Goal: Task Accomplishment & Management: Complete application form

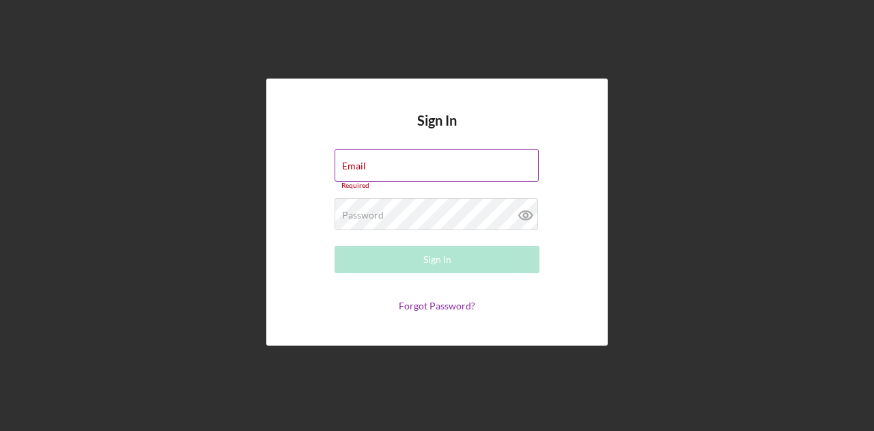
click at [396, 160] on div "Email Required" at bounding box center [436, 169] width 205 height 41
drag, startPoint x: 384, startPoint y: 160, endPoint x: 387, endPoint y: 167, distance: 8.0
click at [384, 160] on div "Email Required" at bounding box center [436, 169] width 205 height 41
type input "[EMAIL_ADDRESS][DOMAIN_NAME]"
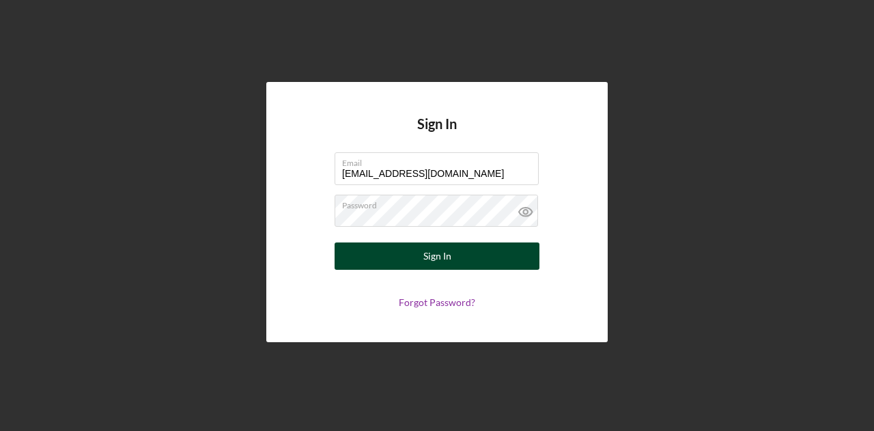
click at [453, 261] on button "Sign In" at bounding box center [436, 255] width 205 height 27
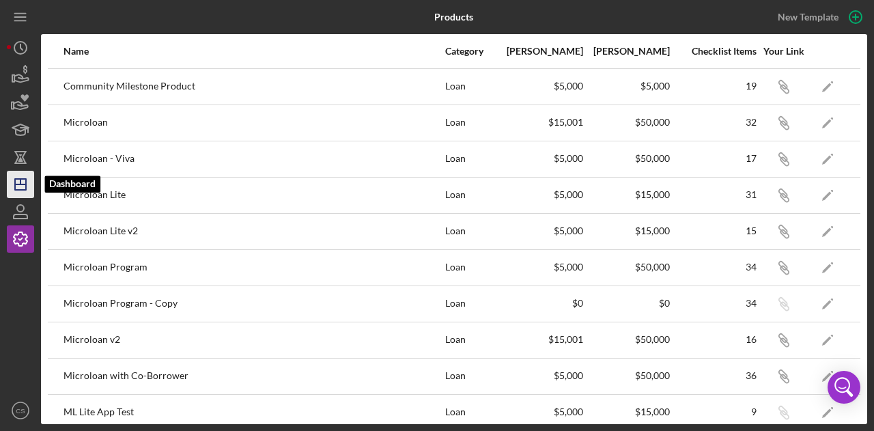
click at [23, 184] on line "button" at bounding box center [20, 184] width 11 height 0
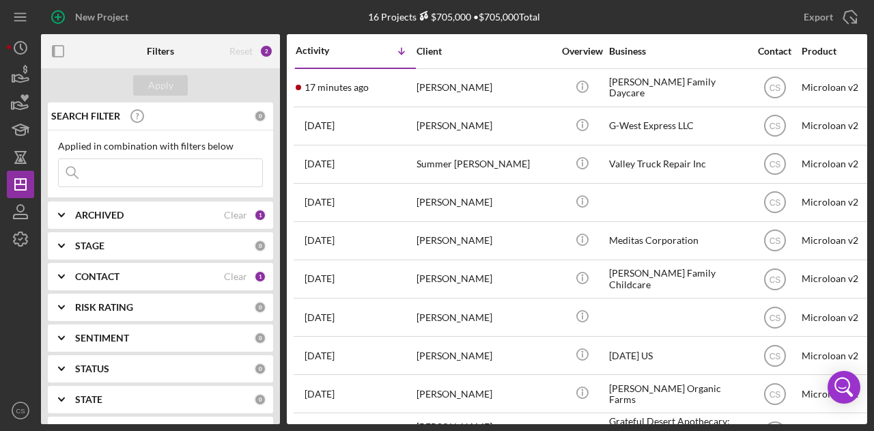
click at [99, 178] on input at bounding box center [160, 172] width 203 height 27
click at [99, 179] on input at bounding box center [160, 172] width 203 height 27
type input "a"
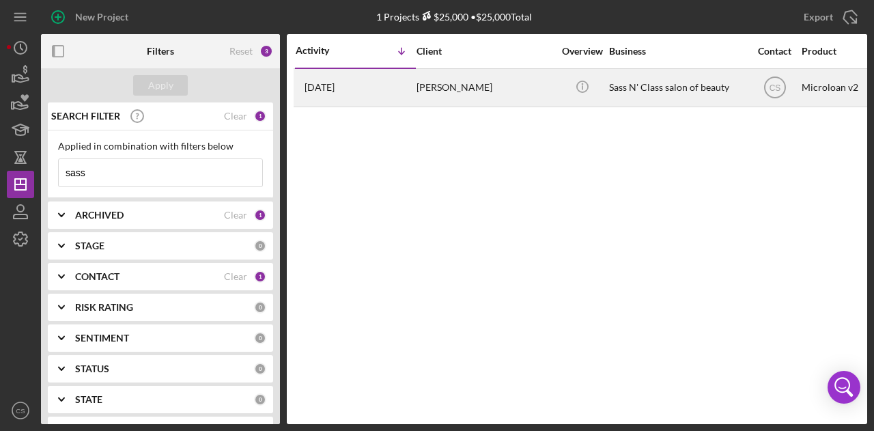
type input "sass"
click at [441, 84] on div "[PERSON_NAME]" at bounding box center [484, 88] width 137 height 36
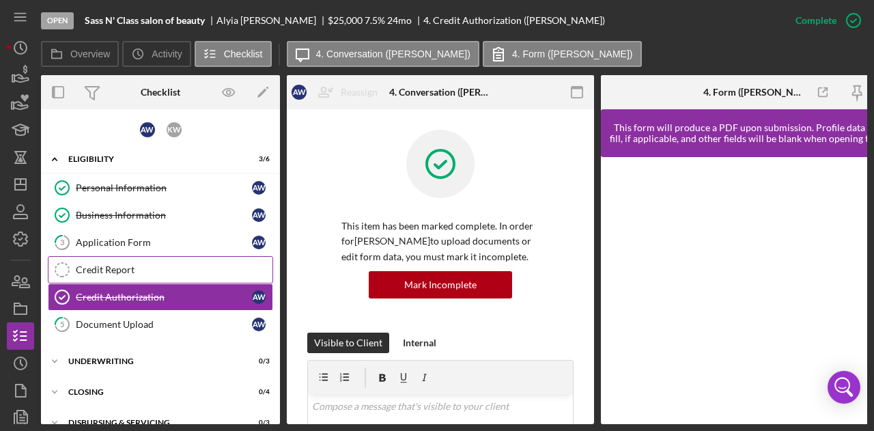
scroll to position [15, 0]
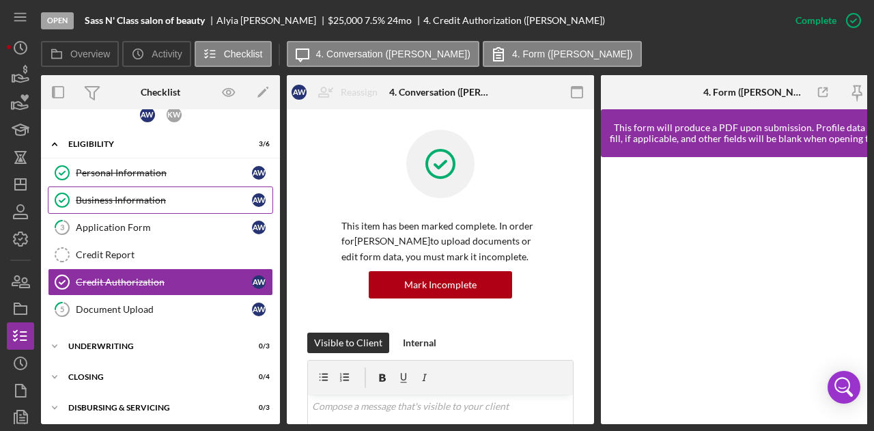
click at [129, 203] on div "Business Information" at bounding box center [164, 200] width 176 height 11
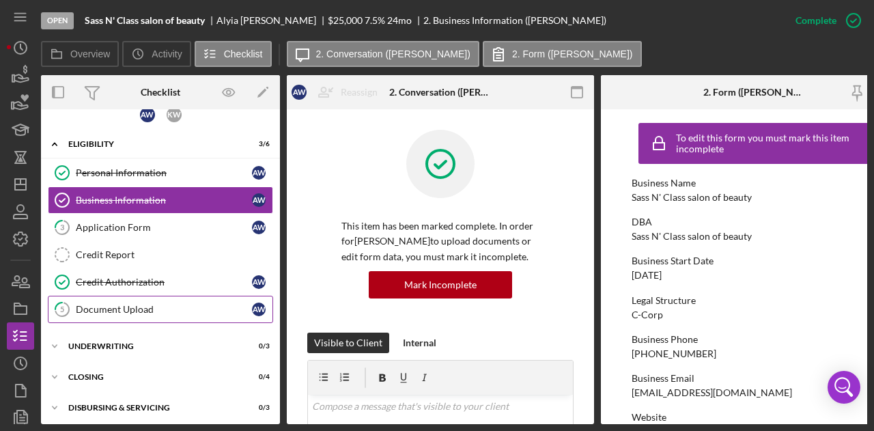
click at [137, 306] on div "Document Upload" at bounding box center [164, 309] width 176 height 11
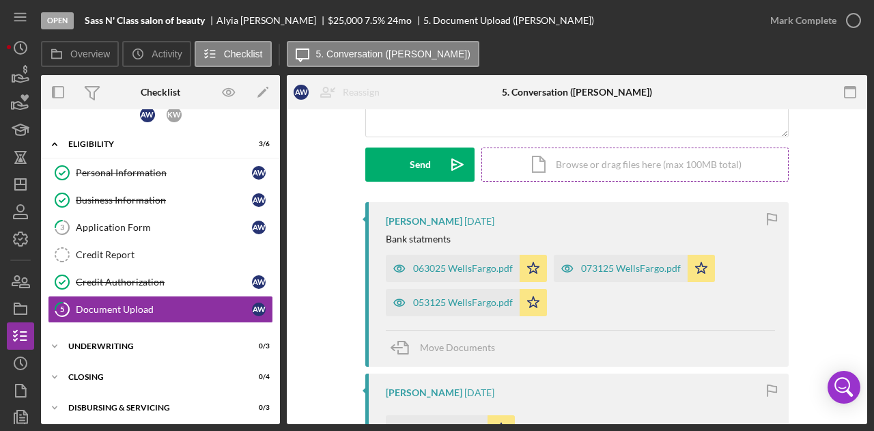
scroll to position [273, 0]
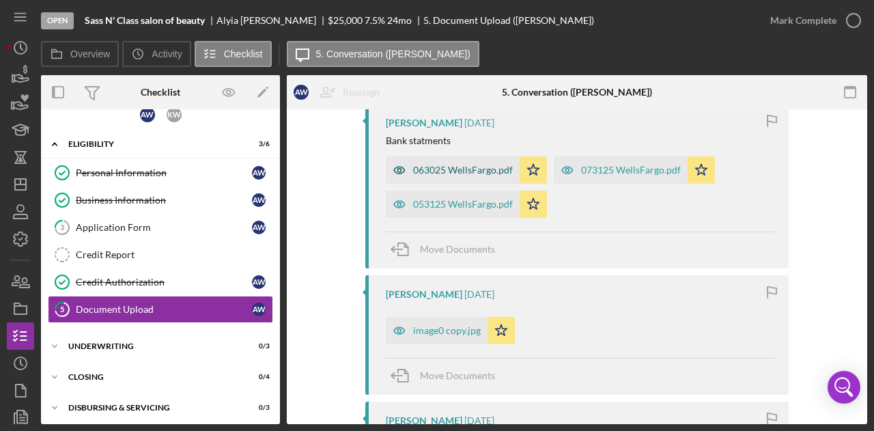
click at [470, 178] on div "063025 WellsFargo.pdf" at bounding box center [453, 169] width 134 height 27
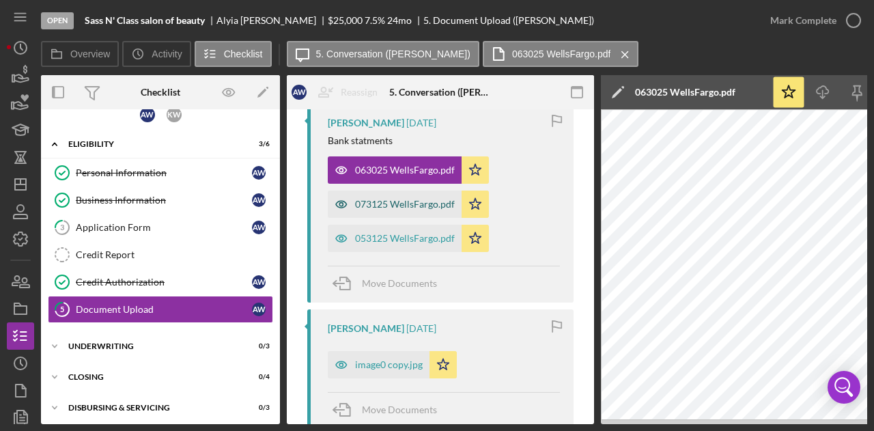
click at [403, 207] on div "073125 WellsFargo.pdf" at bounding box center [405, 204] width 100 height 11
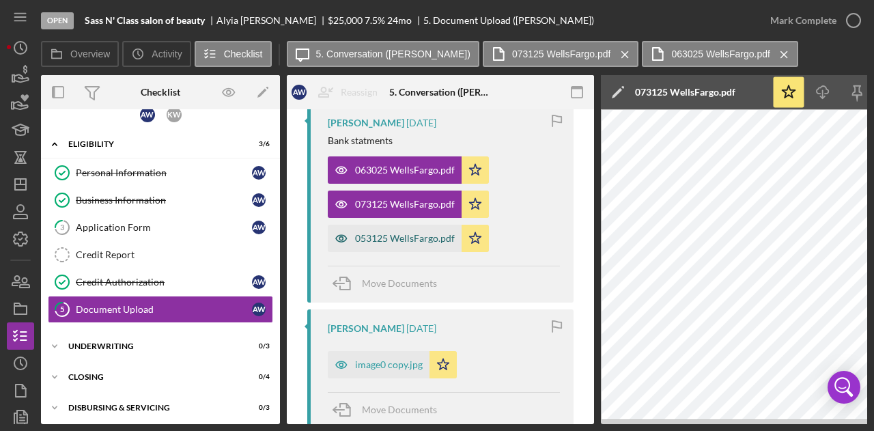
click at [427, 239] on div "053125 WellsFargo.pdf" at bounding box center [405, 238] width 100 height 11
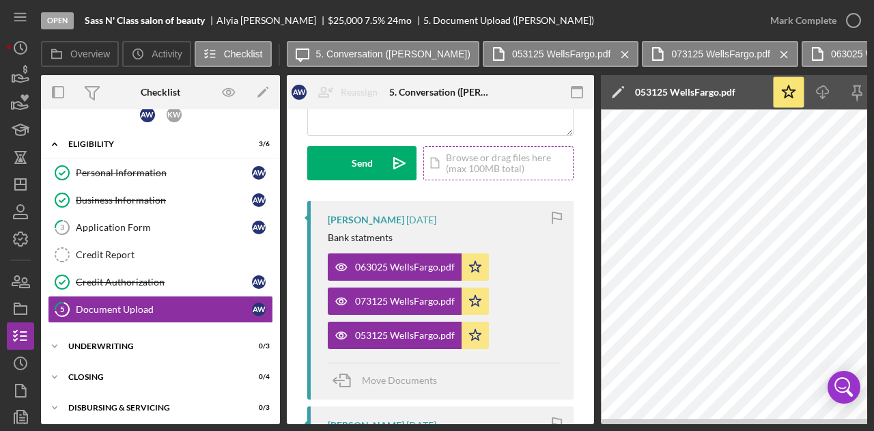
scroll to position [205, 0]
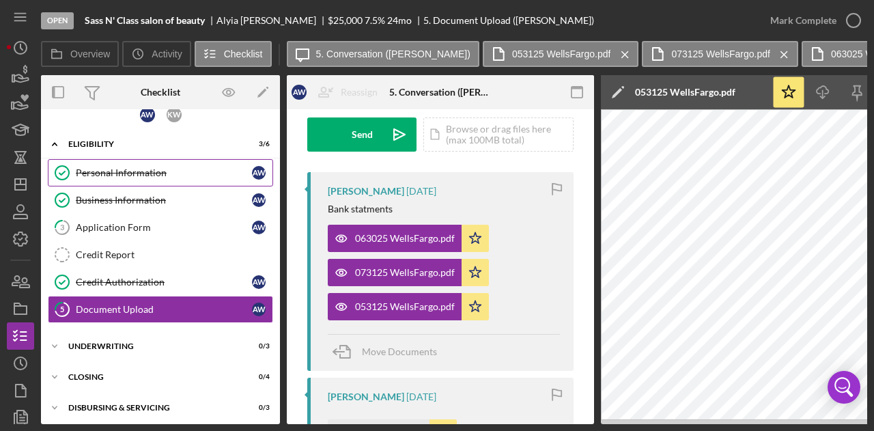
click at [134, 171] on div "Personal Information" at bounding box center [164, 172] width 176 height 11
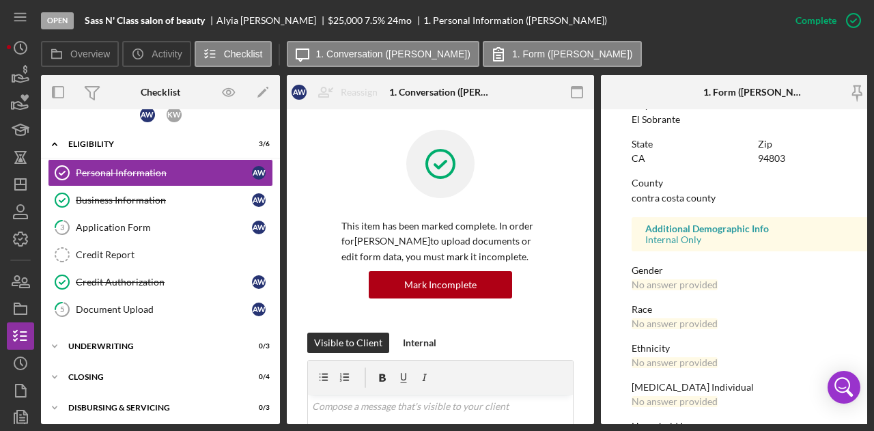
scroll to position [337, 0]
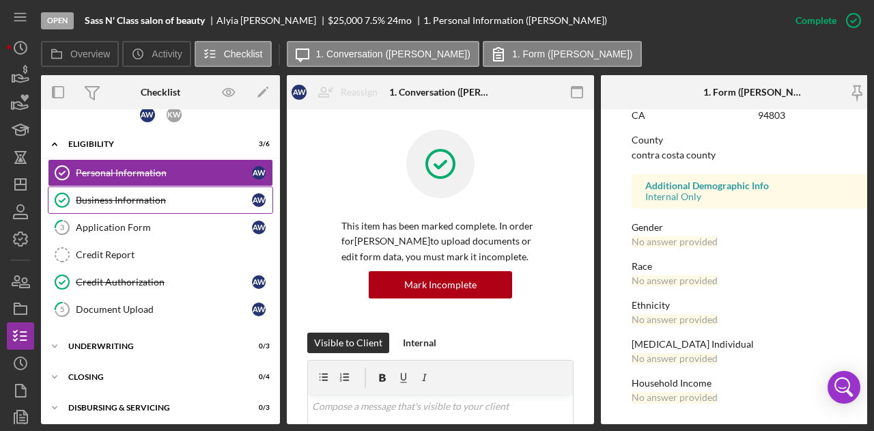
click at [105, 197] on div "Business Information" at bounding box center [164, 200] width 176 height 11
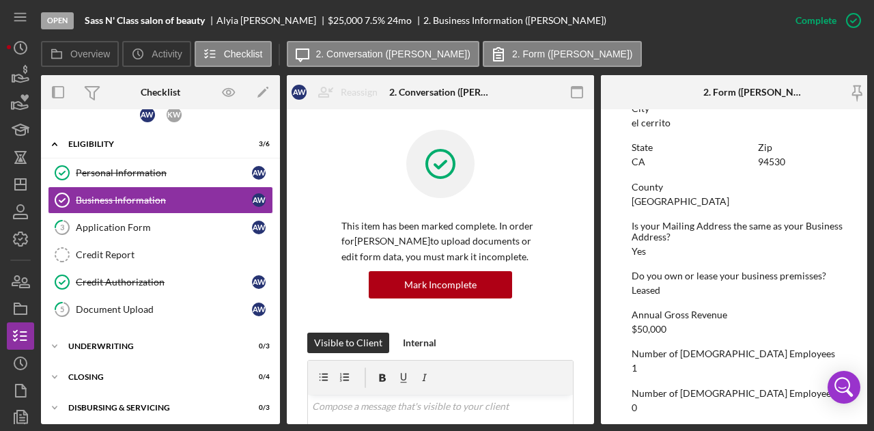
scroll to position [819, 0]
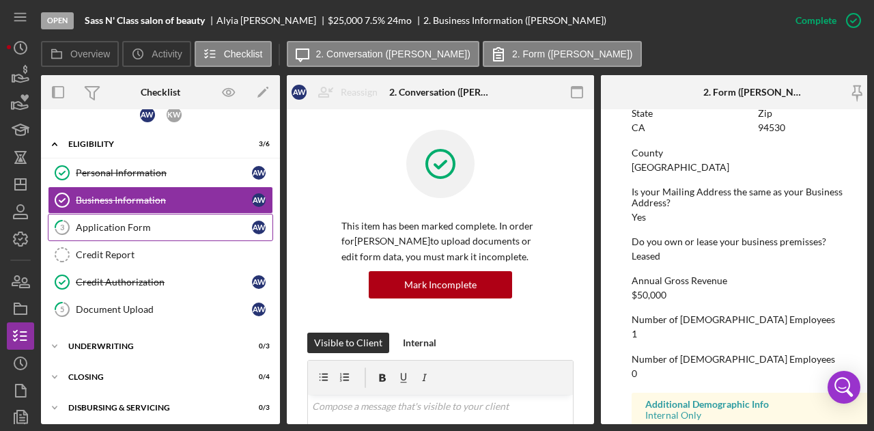
click at [101, 226] on div "Application Form" at bounding box center [164, 227] width 176 height 11
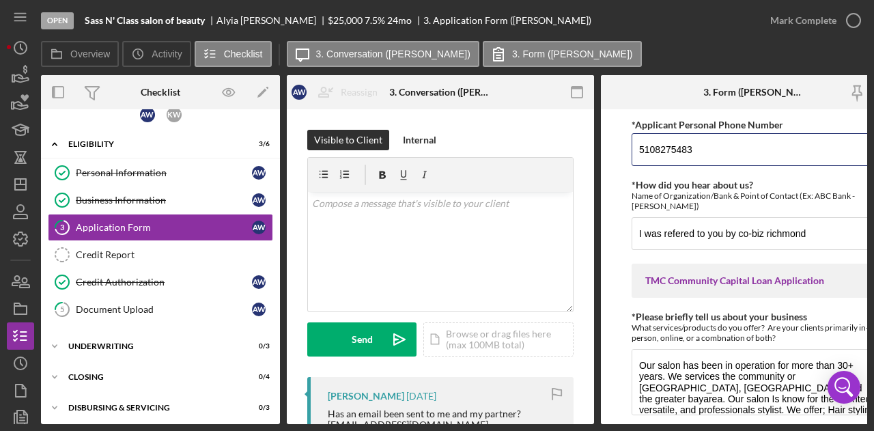
drag, startPoint x: 696, startPoint y: 145, endPoint x: 622, endPoint y: 147, distance: 74.4
click at [622, 147] on form "*Applicant Personal Phone Number [PHONE_NUMBER] *How did you hear about us? Nam…" at bounding box center [754, 266] width 307 height 315
click at [607, 189] on form "*Applicant Personal Phone Number [PHONE_NUMBER] *How did you hear about us? Nam…" at bounding box center [754, 266] width 307 height 315
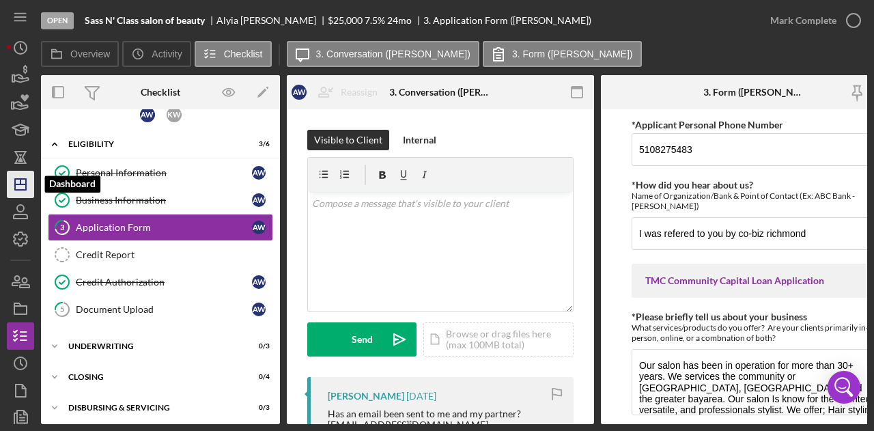
click at [18, 184] on line "button" at bounding box center [20, 184] width 11 height 0
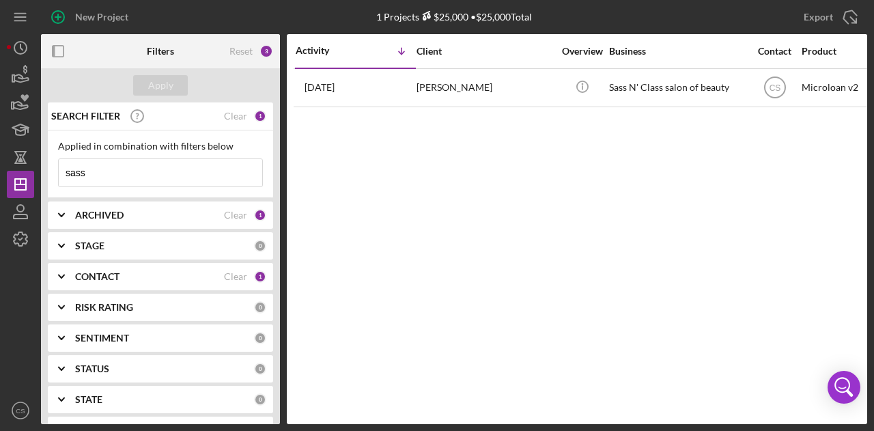
click at [128, 171] on input "sass" at bounding box center [160, 172] width 203 height 27
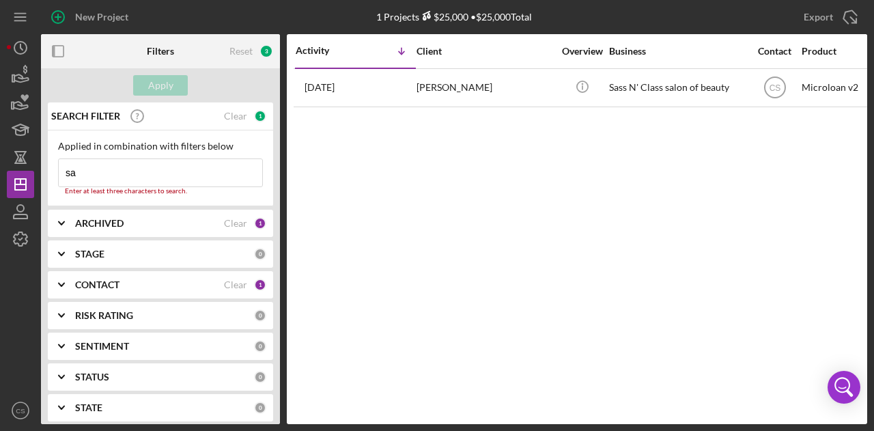
type input "s"
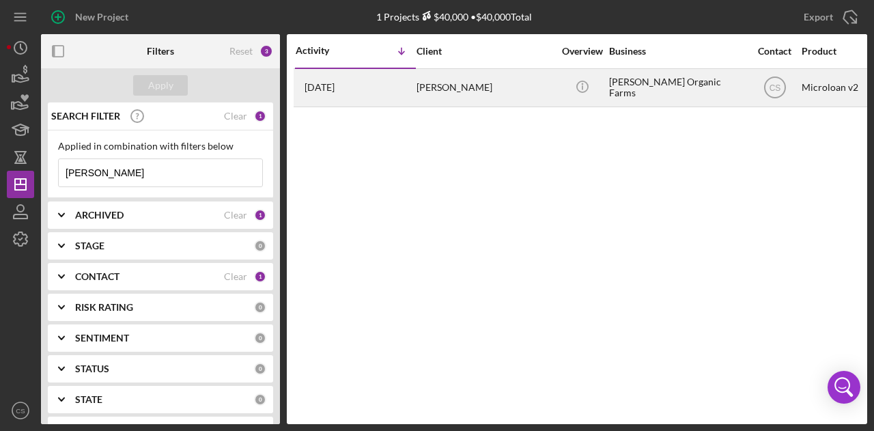
type input "[PERSON_NAME]"
click at [429, 87] on div "[PERSON_NAME]" at bounding box center [484, 88] width 137 height 36
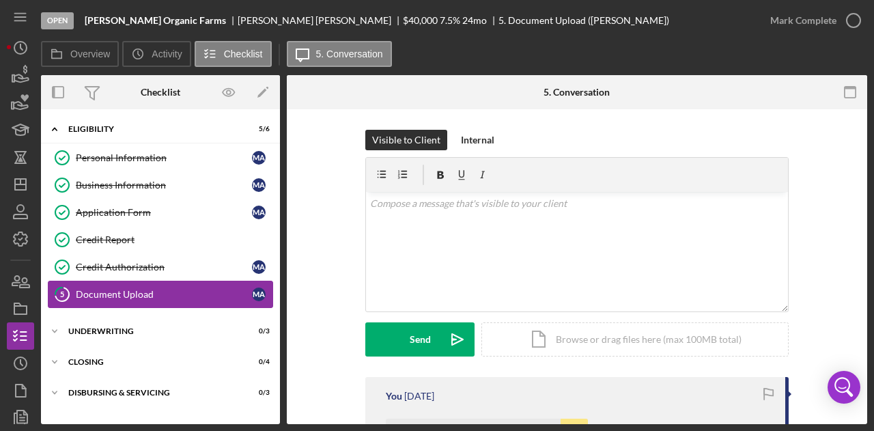
click at [122, 289] on div "Document Upload" at bounding box center [164, 294] width 176 height 11
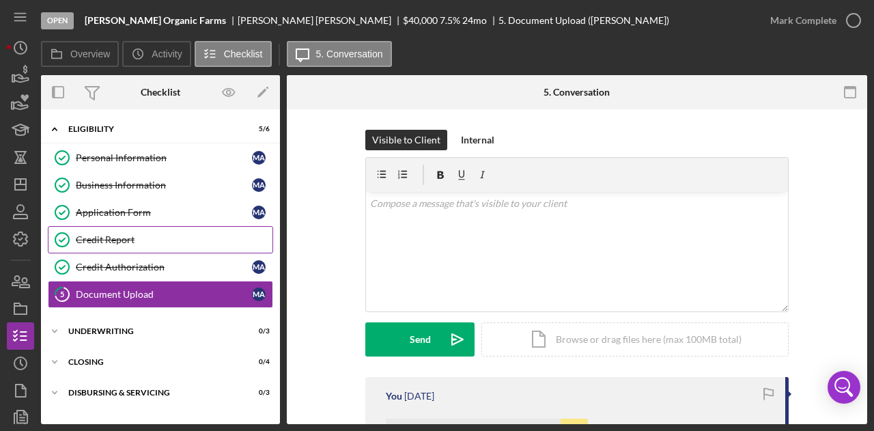
click at [115, 238] on div "Credit Report" at bounding box center [174, 239] width 197 height 11
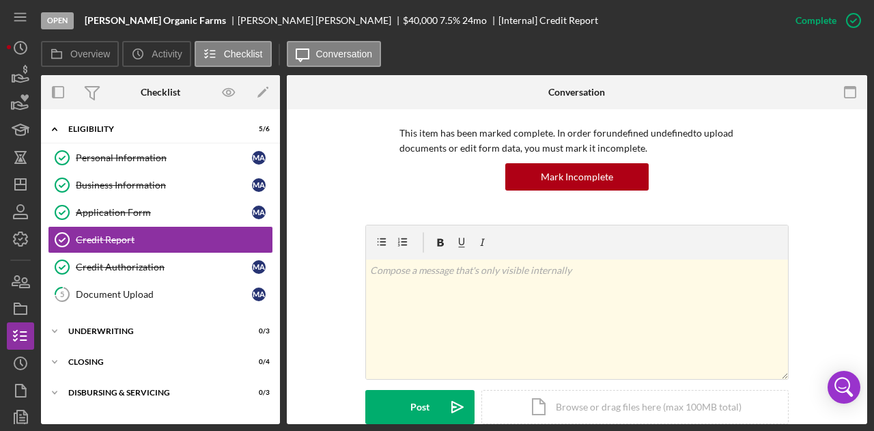
scroll to position [341, 0]
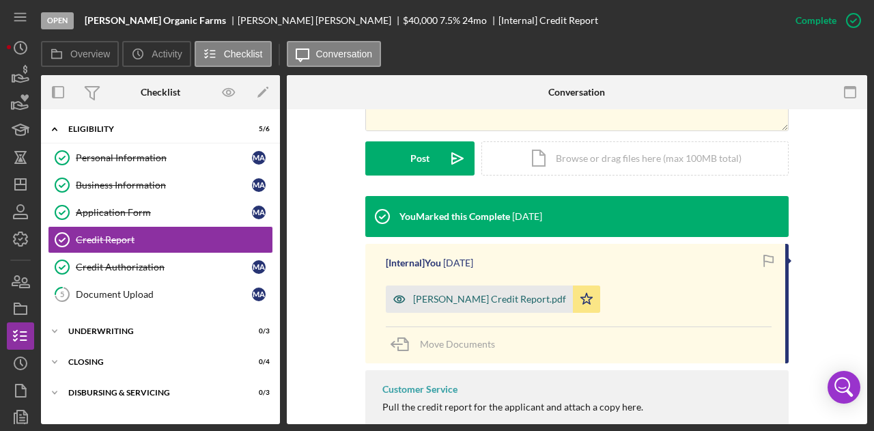
click at [532, 298] on div "[PERSON_NAME] Credit Report.pdf" at bounding box center [489, 298] width 153 height 11
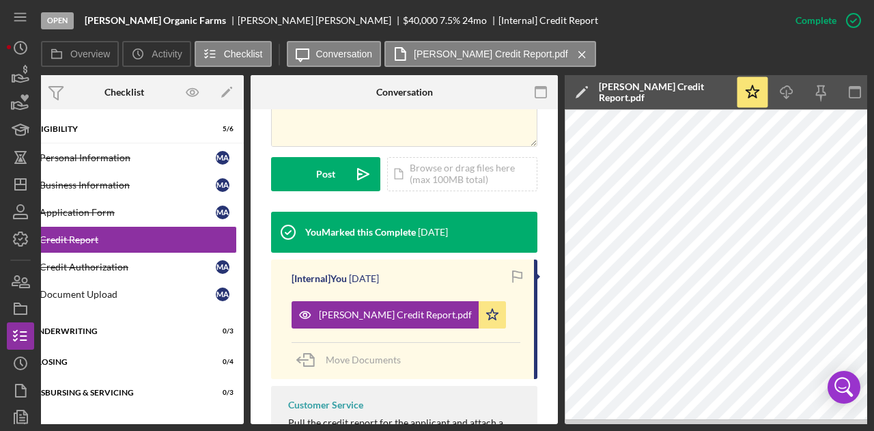
scroll to position [0, 0]
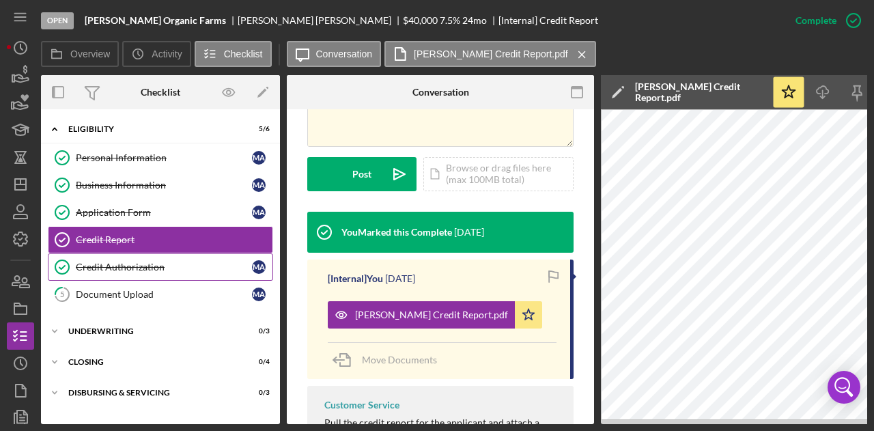
click at [100, 261] on div "Credit Authorization" at bounding box center [164, 266] width 176 height 11
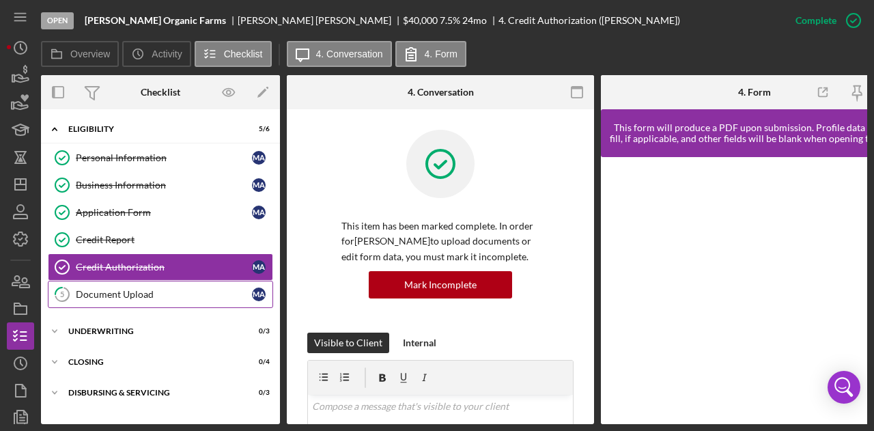
click at [100, 293] on div "Document Upload" at bounding box center [164, 294] width 176 height 11
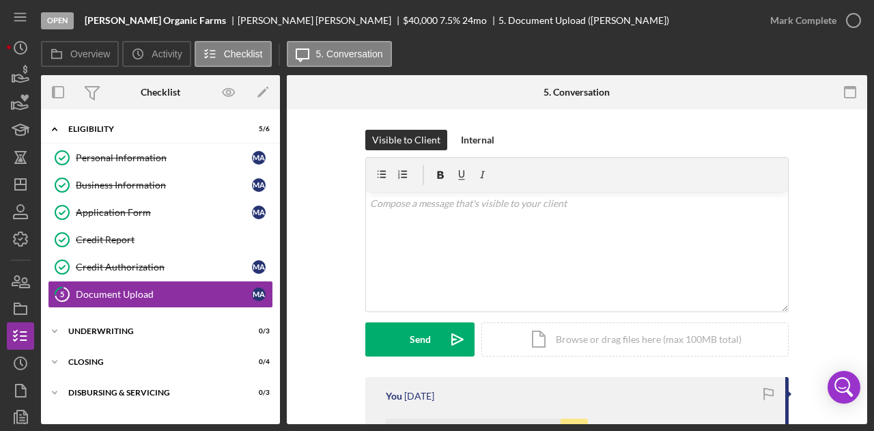
scroll to position [273, 0]
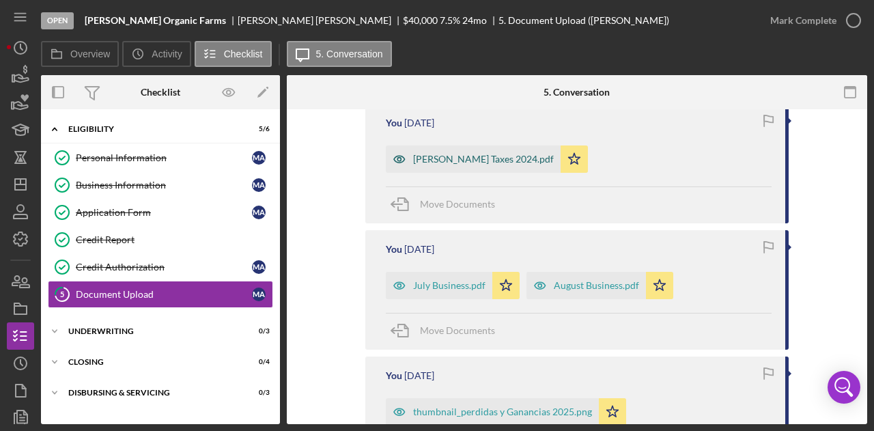
click at [459, 162] on div "[PERSON_NAME] Taxes 2024.pdf" at bounding box center [483, 159] width 141 height 11
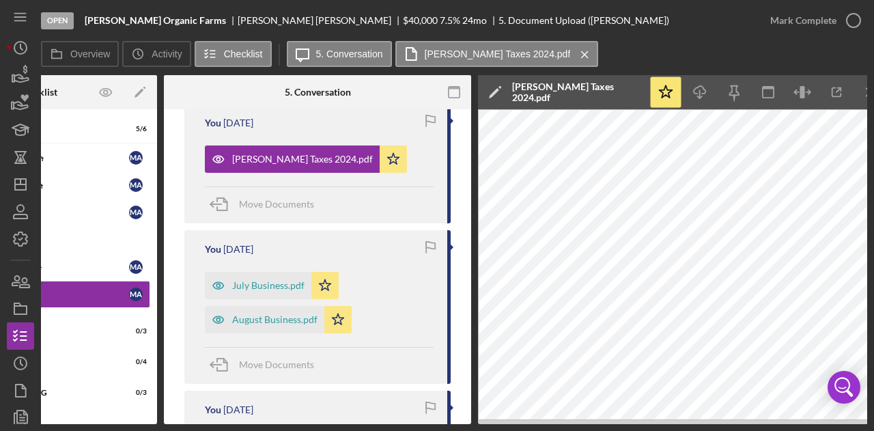
scroll to position [0, 143]
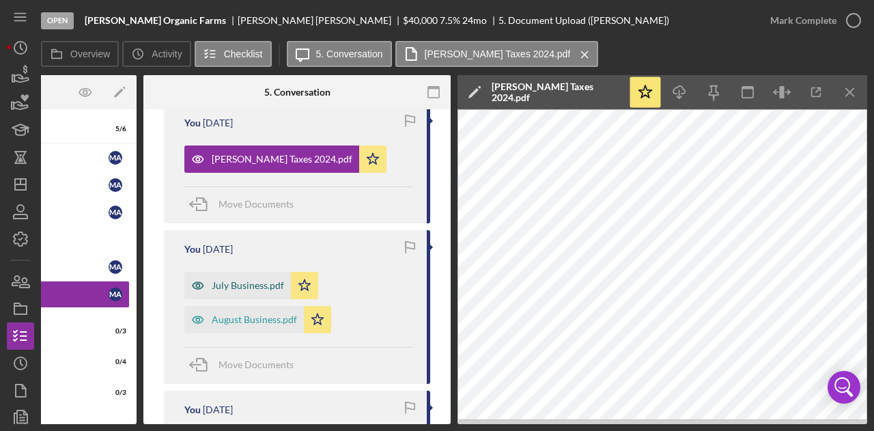
click at [244, 287] on div "July Business.pdf" at bounding box center [248, 285] width 72 height 11
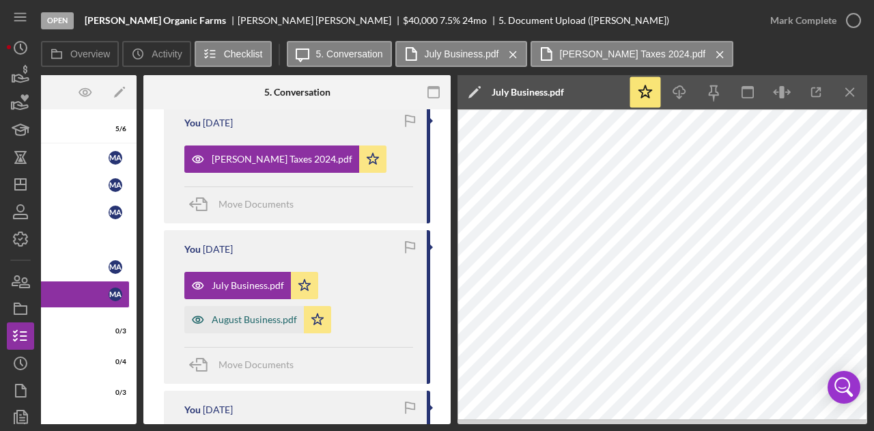
click at [235, 315] on div "August Business.pdf" at bounding box center [254, 319] width 85 height 11
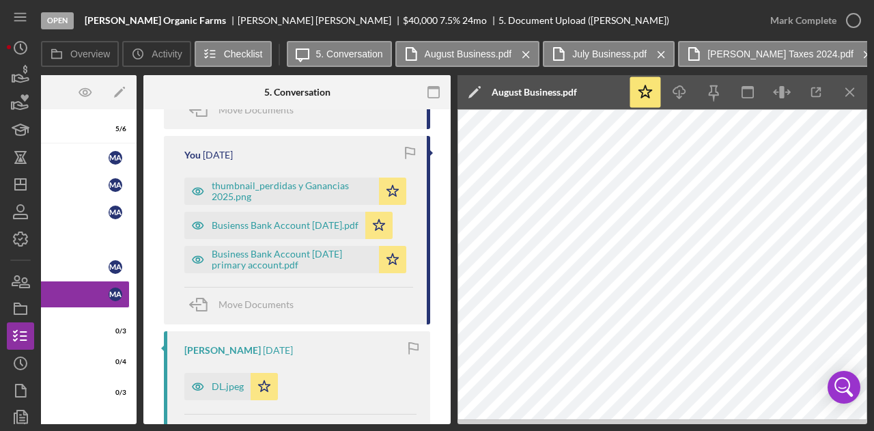
scroll to position [546, 0]
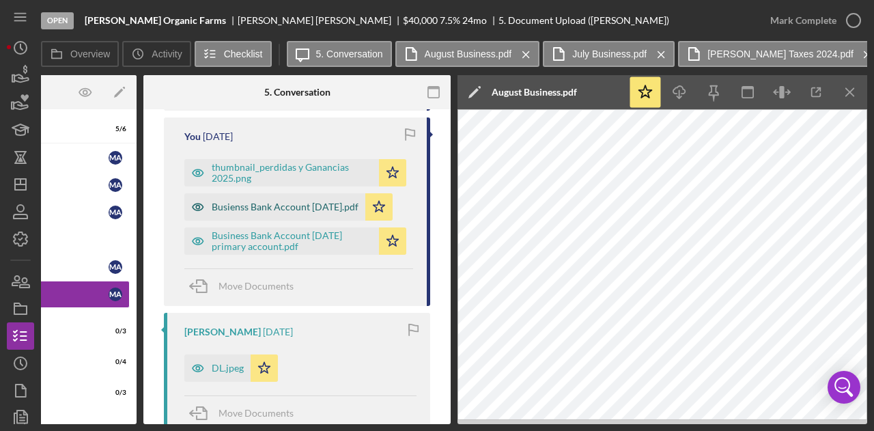
click at [256, 206] on div "Busienss Bank Account [DATE].pdf" at bounding box center [285, 206] width 147 height 11
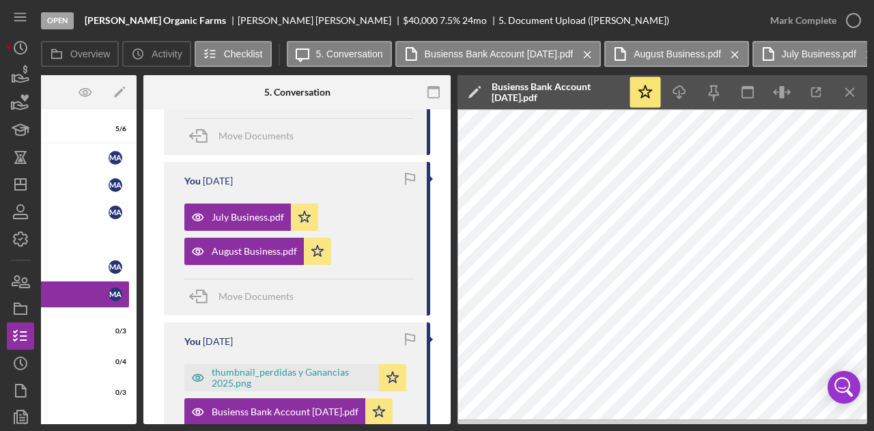
scroll to position [341, 0]
click at [242, 207] on div "July Business.pdf" at bounding box center [237, 216] width 106 height 27
click at [255, 212] on div "July Business.pdf" at bounding box center [248, 217] width 72 height 11
click at [818, 44] on button "July Business.pdf Icon/Menu Close" at bounding box center [818, 54] width 132 height 26
click at [814, 58] on label "July Business.pdf" at bounding box center [818, 53] width 74 height 11
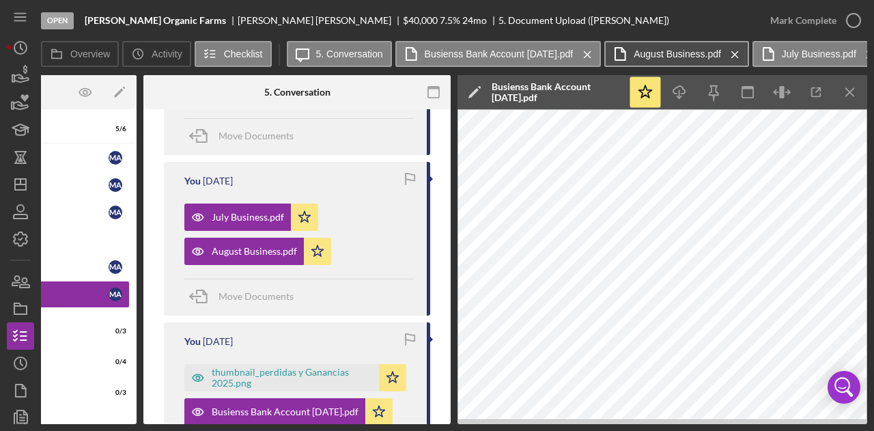
click at [692, 55] on label "August Business.pdf" at bounding box center [676, 53] width 87 height 11
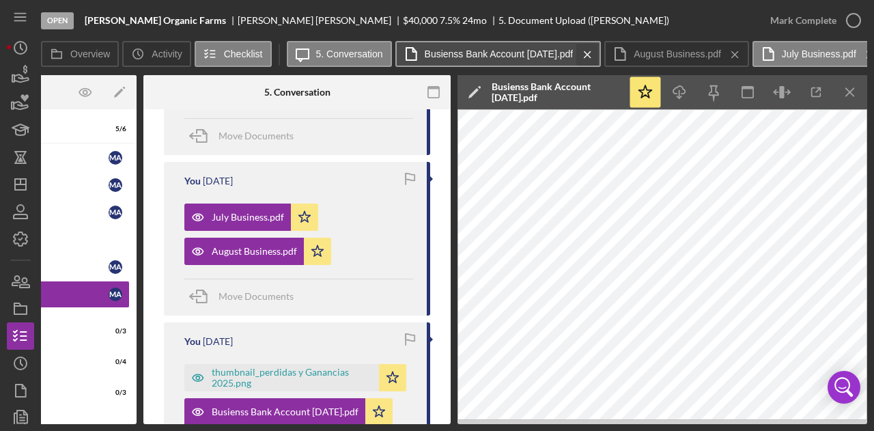
click at [599, 53] on icon "Icon/Menu Close" at bounding box center [587, 55] width 24 height 34
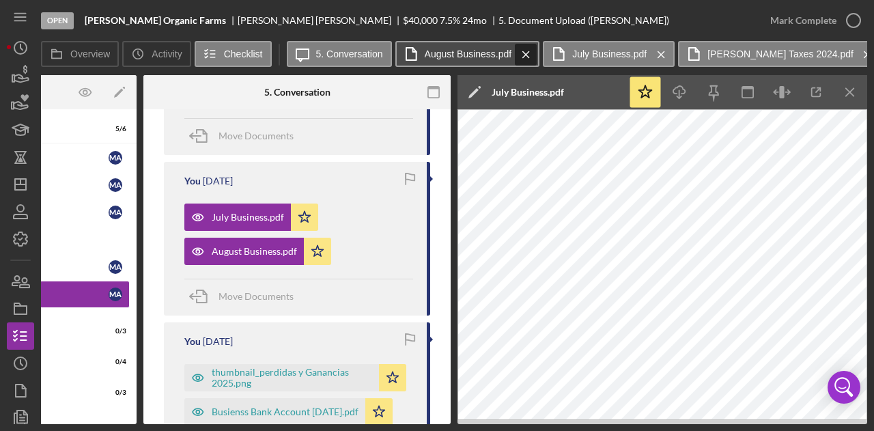
click at [527, 53] on icon "Icon/Menu Close" at bounding box center [526, 55] width 24 height 34
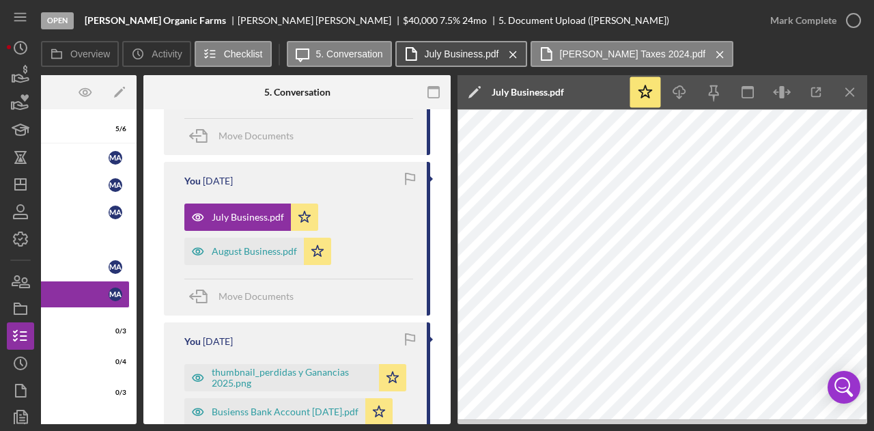
click at [442, 54] on label "July Business.pdf" at bounding box center [462, 53] width 74 height 11
click at [435, 52] on label "July Business.pdf" at bounding box center [462, 53] width 74 height 11
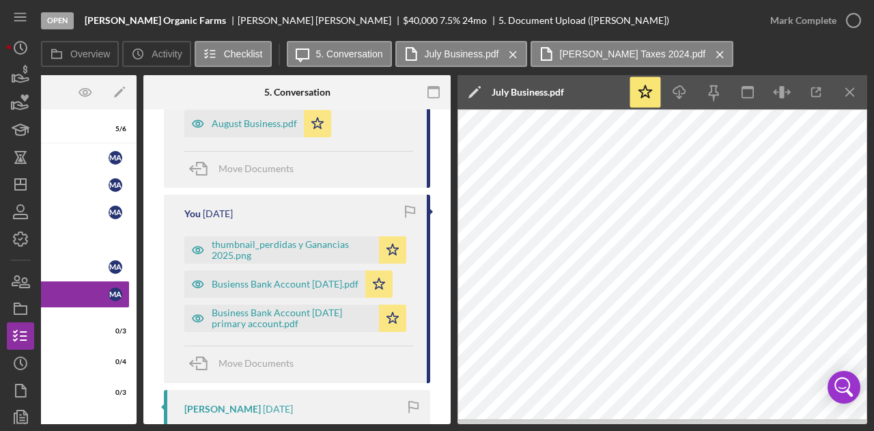
scroll to position [478, 0]
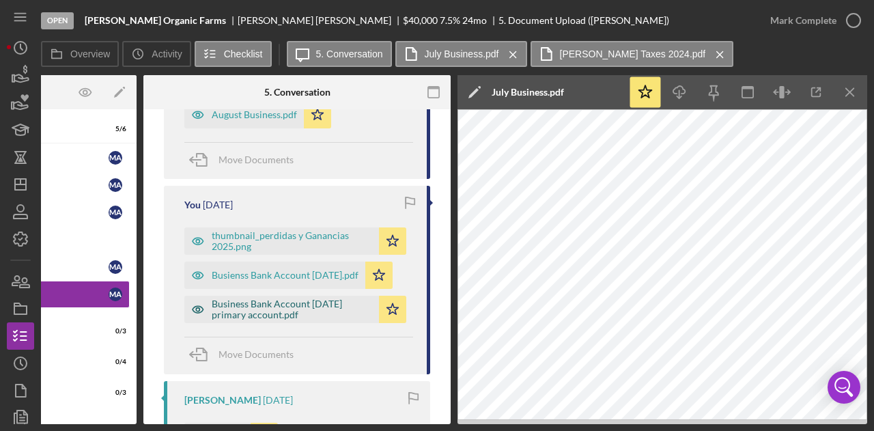
click at [293, 304] on div "Business Bank Account [DATE] primary account.pdf" at bounding box center [292, 309] width 160 height 22
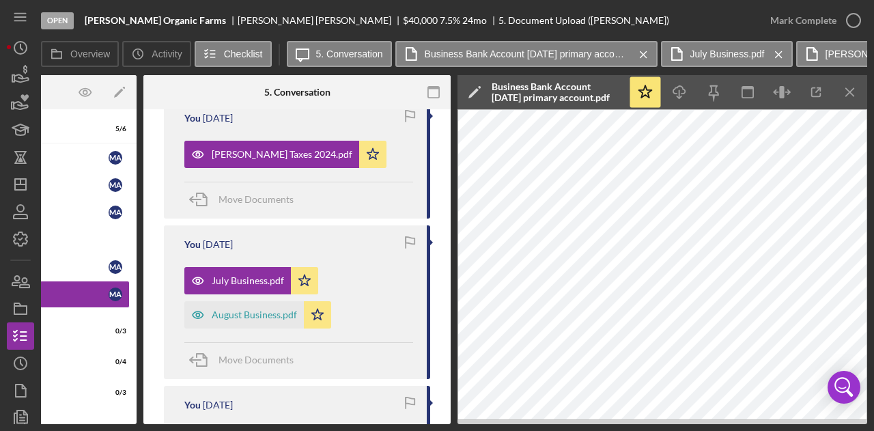
scroll to position [273, 0]
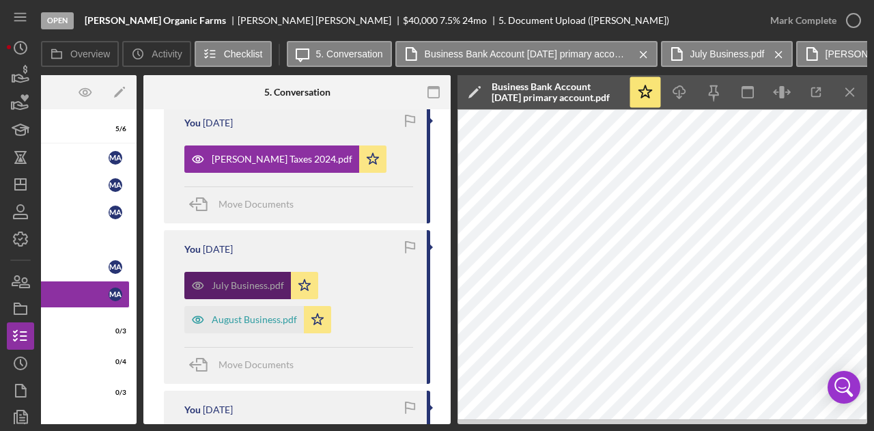
drag, startPoint x: 227, startPoint y: 281, endPoint x: 235, endPoint y: 288, distance: 11.1
click at [228, 281] on div "July Business.pdf" at bounding box center [248, 285] width 72 height 11
click at [247, 319] on div "August Business.pdf" at bounding box center [254, 319] width 85 height 11
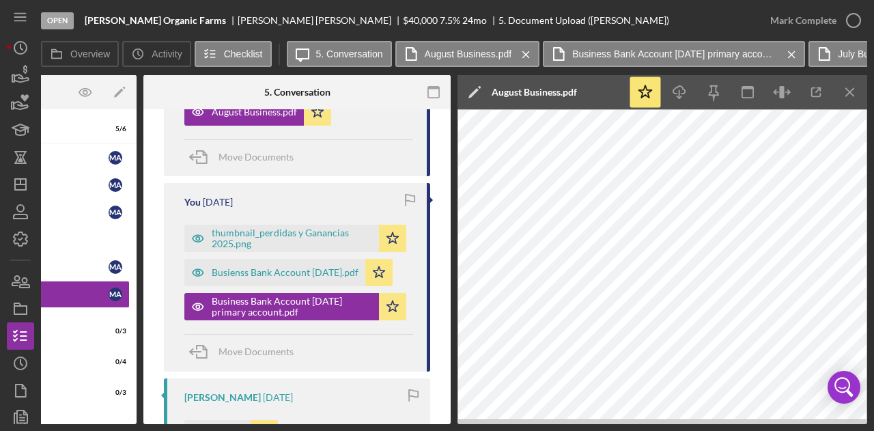
scroll to position [478, 0]
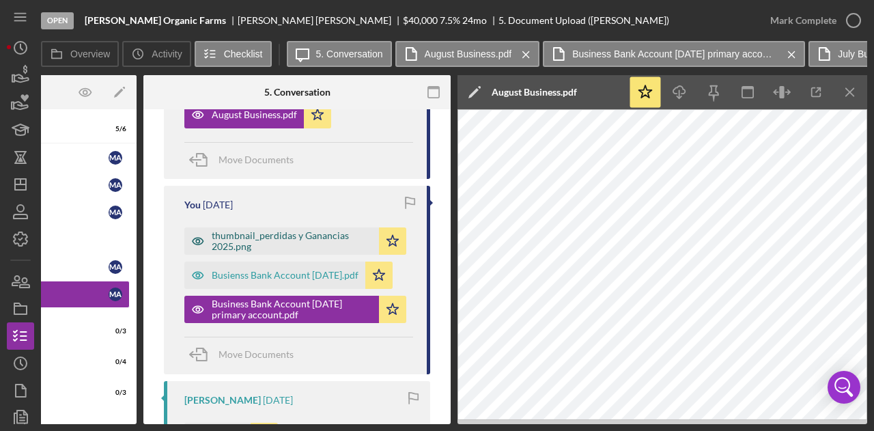
click at [298, 243] on div "thumbnail_perdidas y Ganancias 2025.png" at bounding box center [292, 241] width 160 height 22
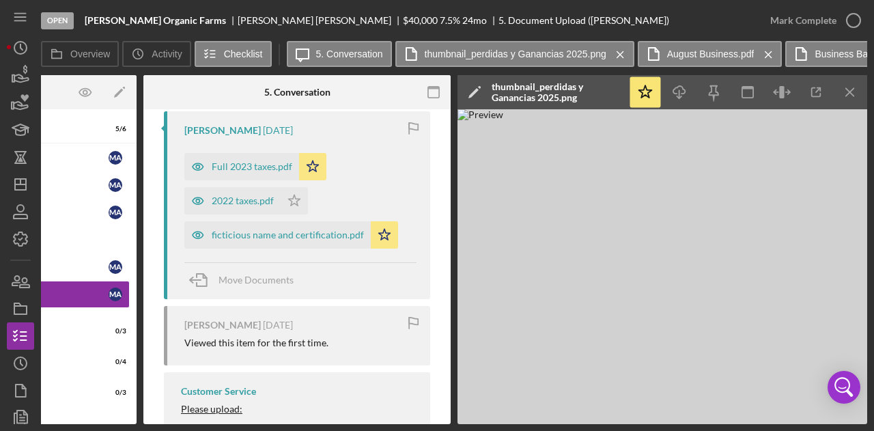
scroll to position [887, 0]
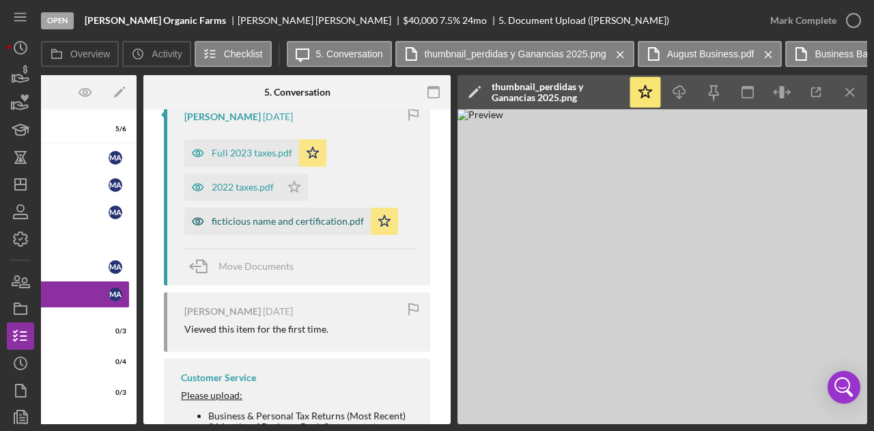
click at [248, 222] on div "ficticious name and certification.pdf" at bounding box center [288, 221] width 152 height 11
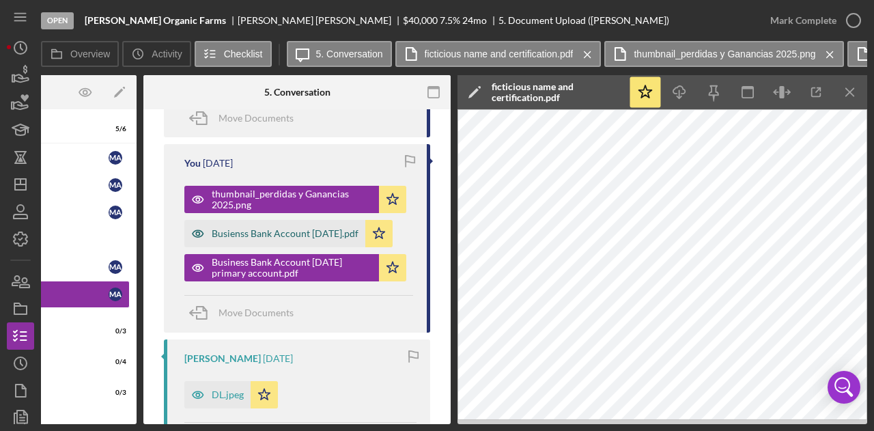
scroll to position [546, 0]
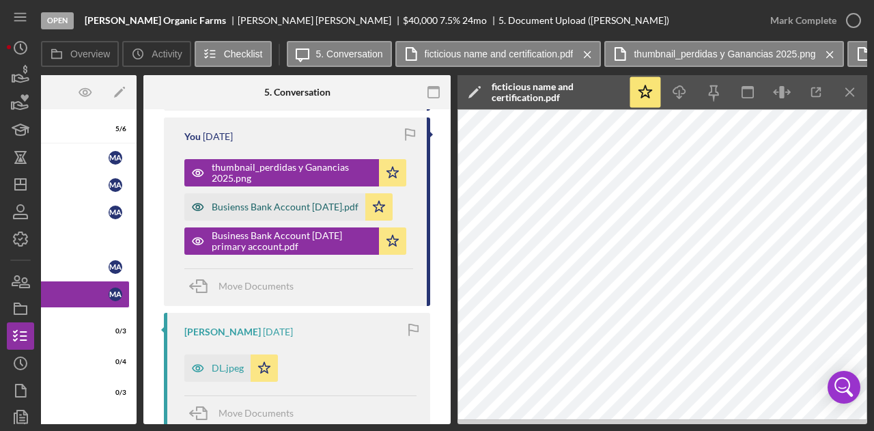
click at [311, 210] on div "Busienss Bank Account [DATE].pdf" at bounding box center [285, 206] width 147 height 11
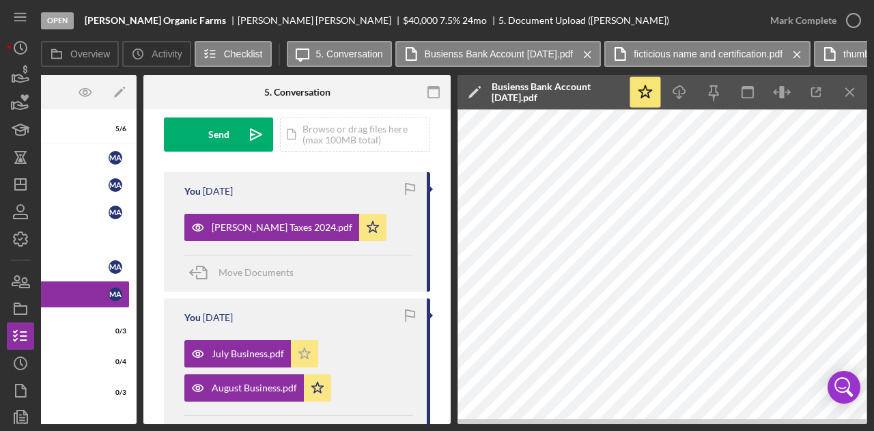
scroll to position [341, 0]
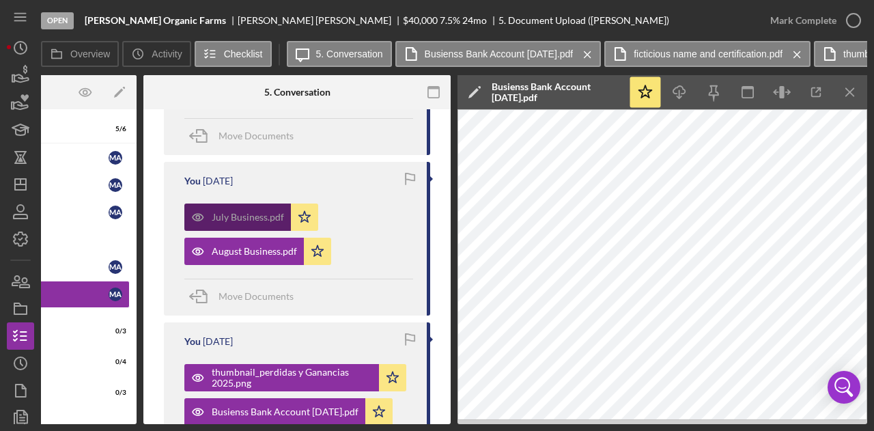
click at [228, 220] on div "July Business.pdf" at bounding box center [248, 217] width 72 height 11
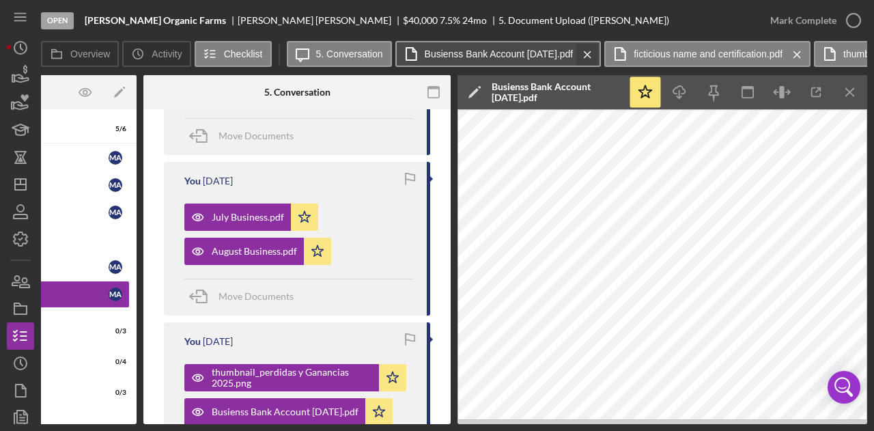
click at [590, 54] on line at bounding box center [587, 54] width 6 height 6
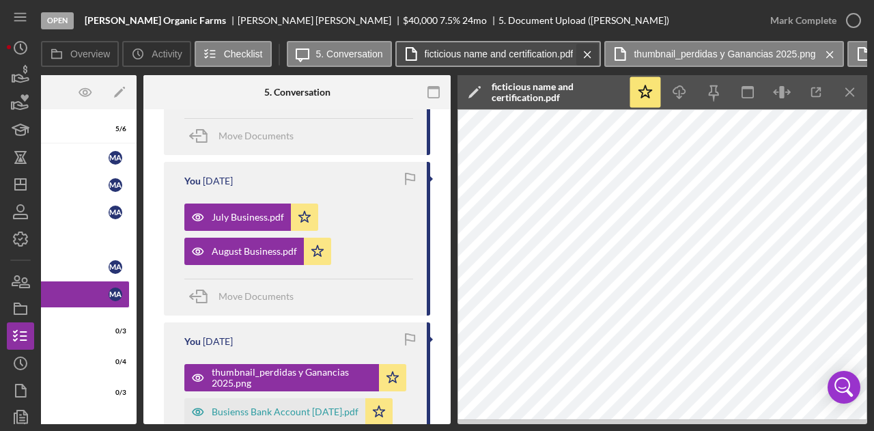
click at [587, 55] on icon "Icon/Menu Close" at bounding box center [587, 55] width 24 height 34
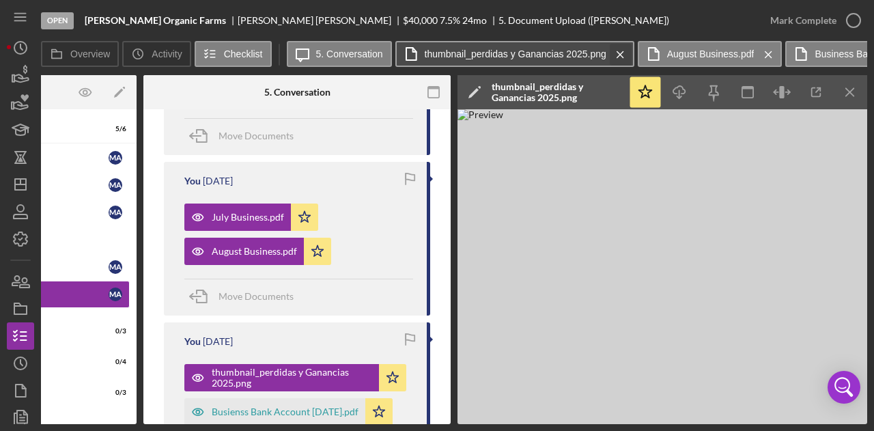
click at [616, 55] on icon "Icon/Menu Close" at bounding box center [620, 55] width 24 height 34
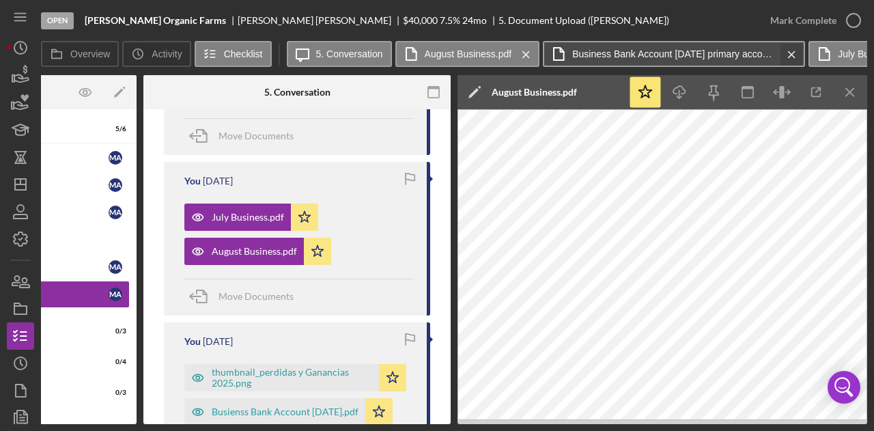
click at [788, 53] on icon "Icon/Menu Close" at bounding box center [791, 55] width 24 height 34
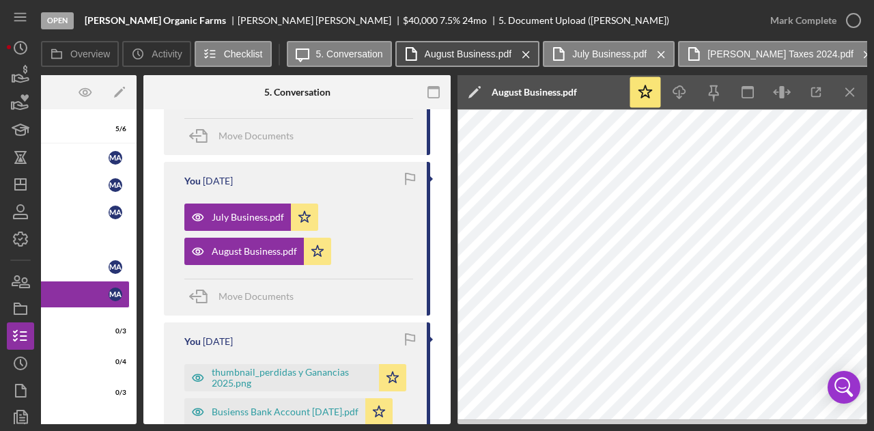
click at [466, 53] on label "August Business.pdf" at bounding box center [468, 53] width 87 height 11
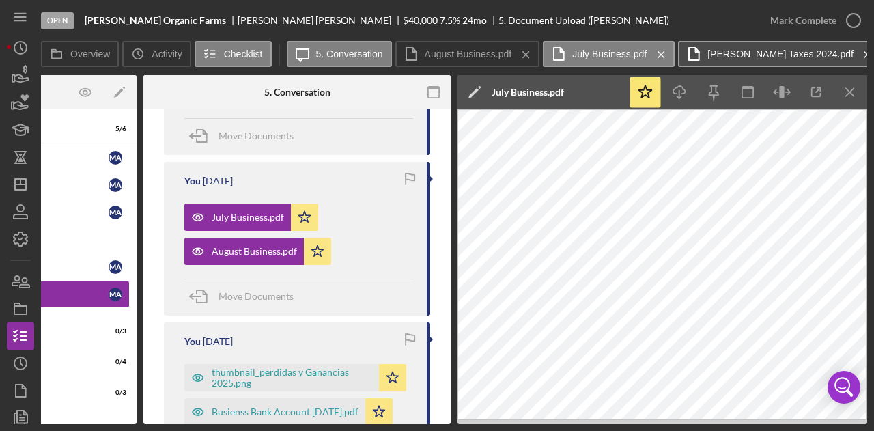
click at [526, 57] on icon "Icon/Menu Close" at bounding box center [526, 55] width 24 height 34
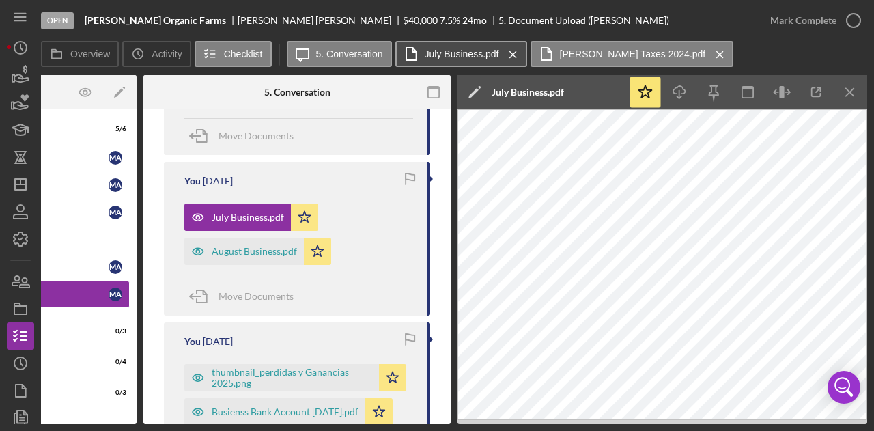
click at [445, 50] on label "July Business.pdf" at bounding box center [462, 53] width 74 height 11
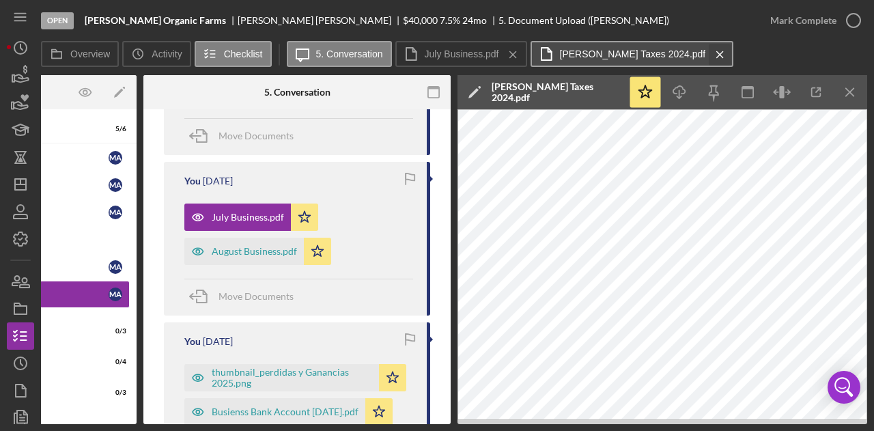
click at [708, 55] on icon "Icon/Menu Close" at bounding box center [720, 55] width 24 height 34
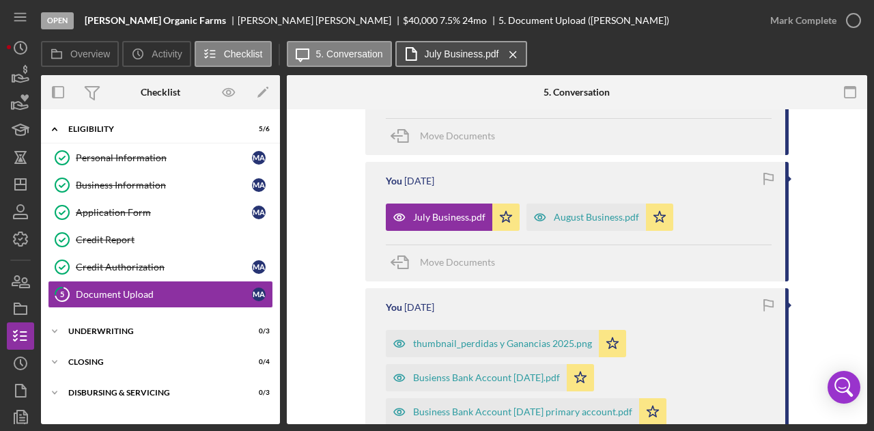
click at [450, 57] on label "July Business.pdf" at bounding box center [462, 53] width 74 height 11
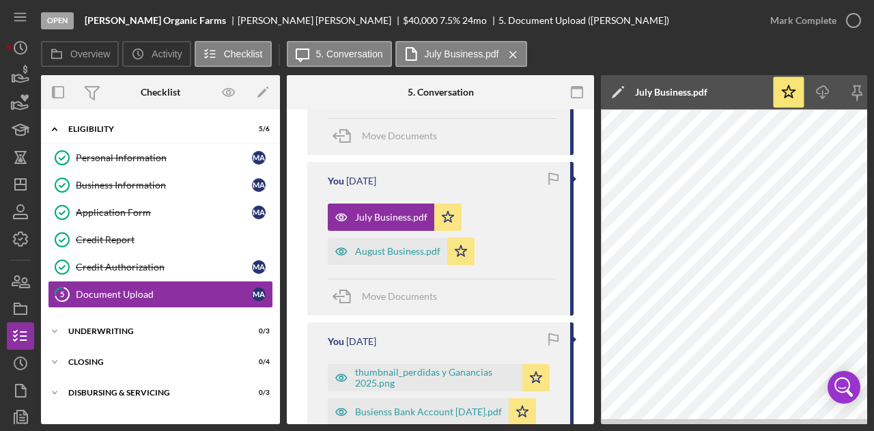
scroll to position [0, 143]
